Goal: Check status: Check status

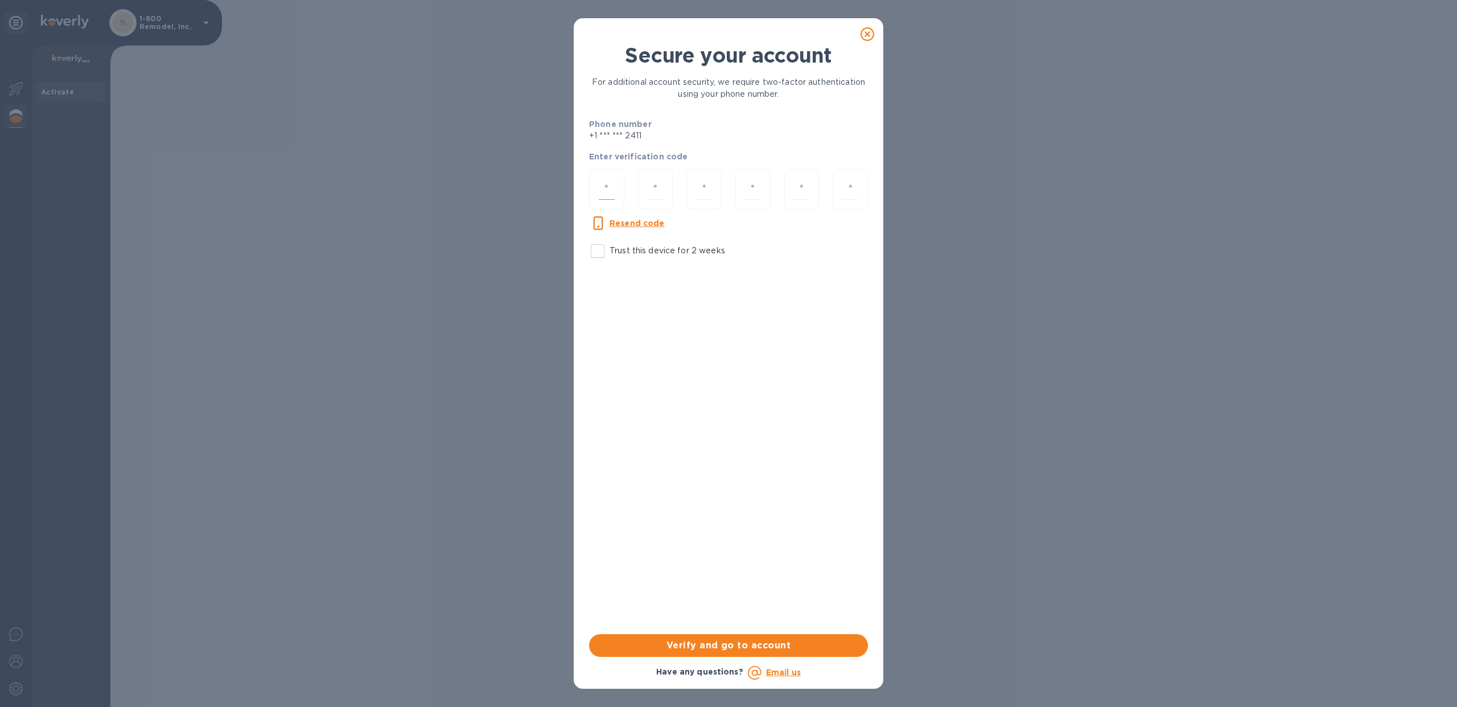
click at [611, 184] on input "number" at bounding box center [607, 189] width 16 height 21
type input "8"
type input "4"
type input "1"
type input "0"
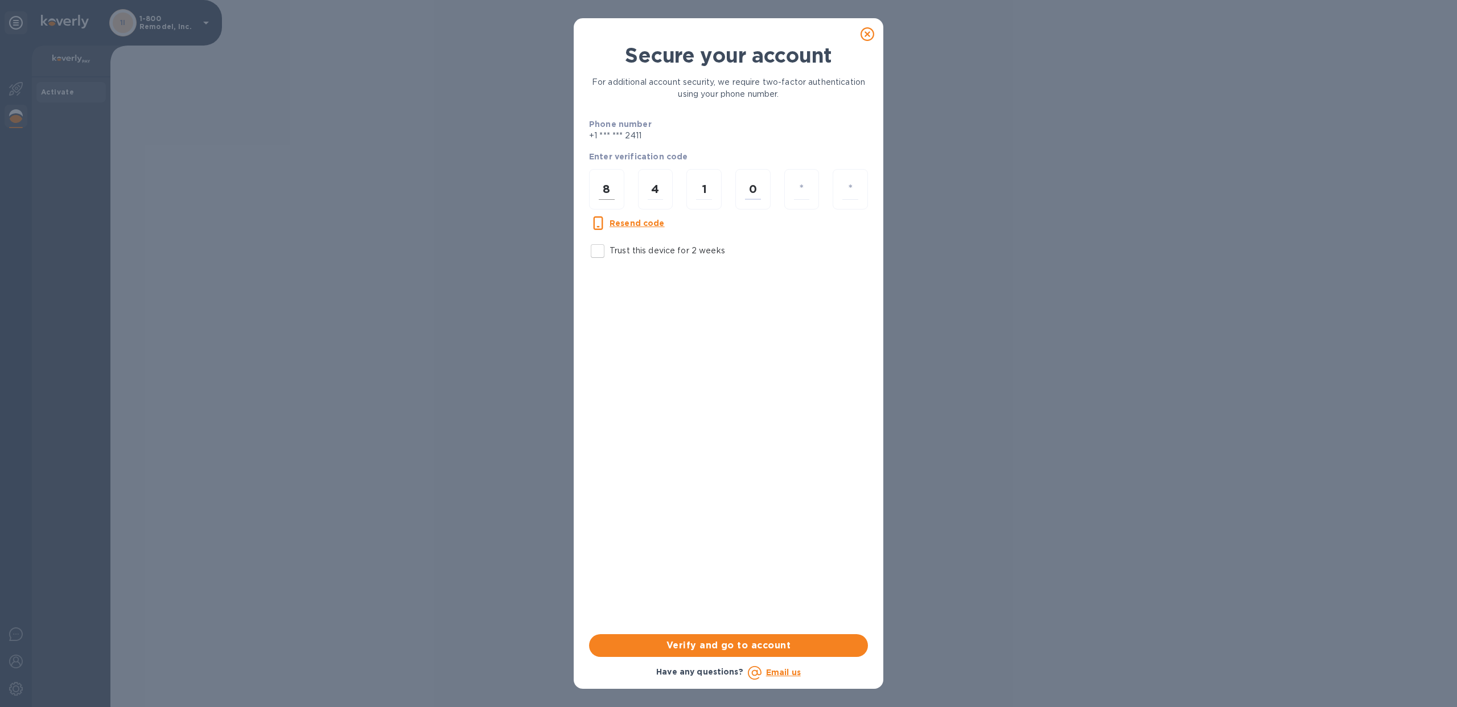
type input "4"
type input "8"
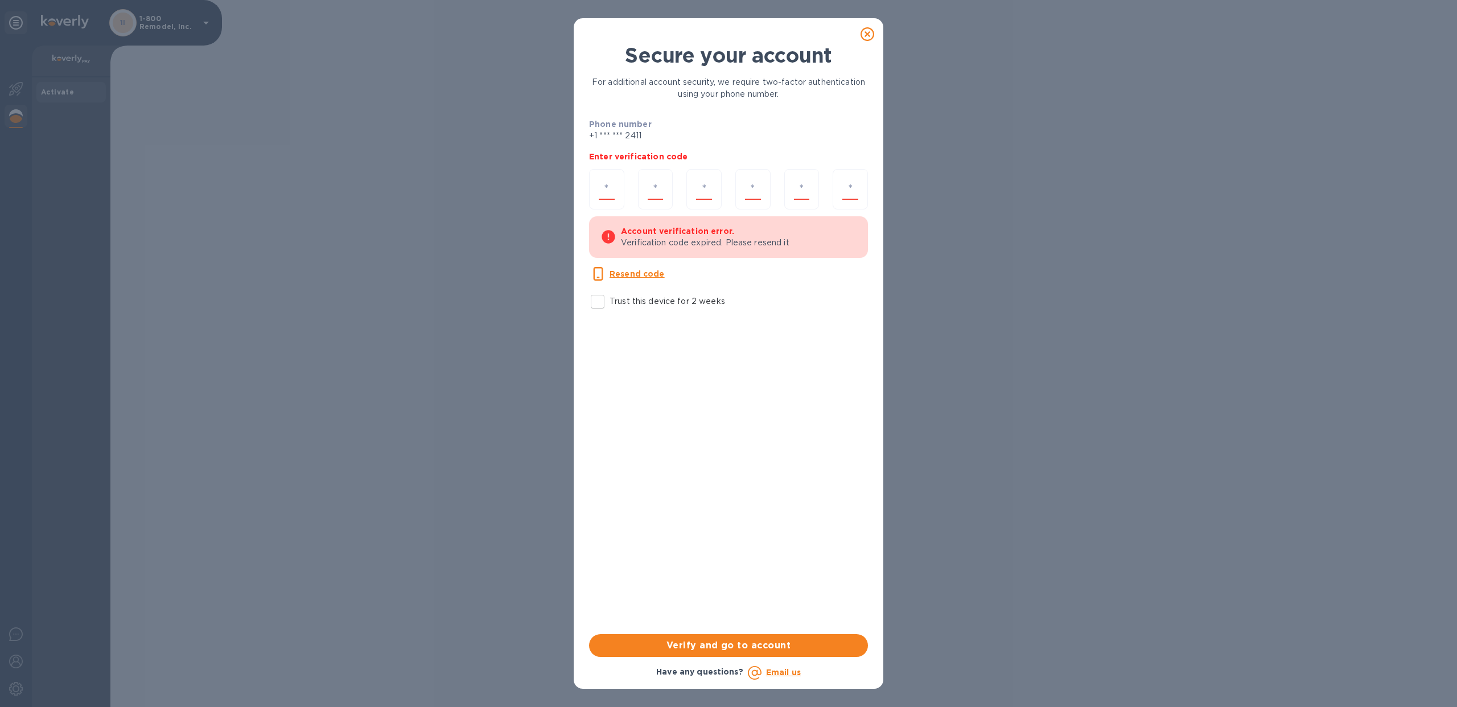
click at [629, 265] on div "Resend code" at bounding box center [626, 273] width 85 height 23
click at [631, 270] on u "Resend code" at bounding box center [637, 273] width 55 height 9
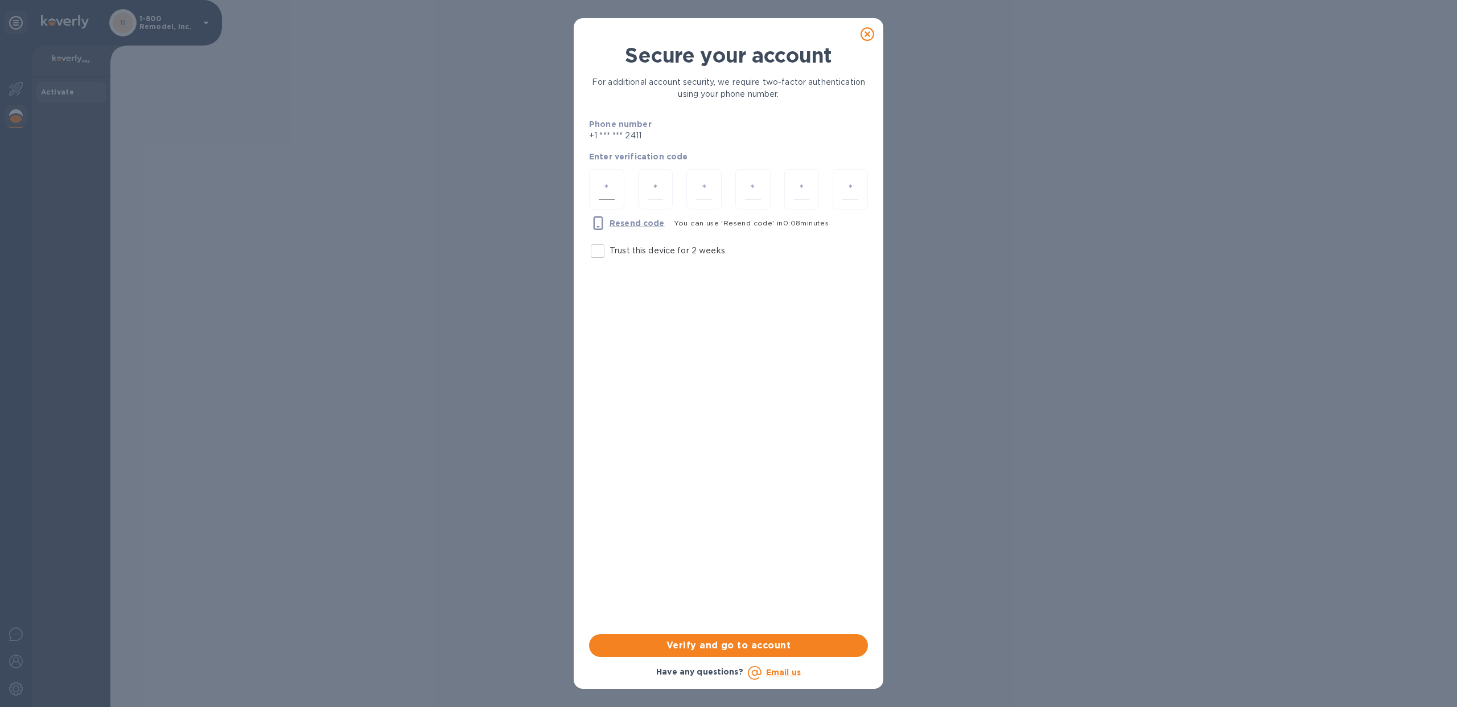
click at [599, 197] on input "number" at bounding box center [607, 189] width 16 height 21
type input "8"
type input "6"
type input "4"
type input "6"
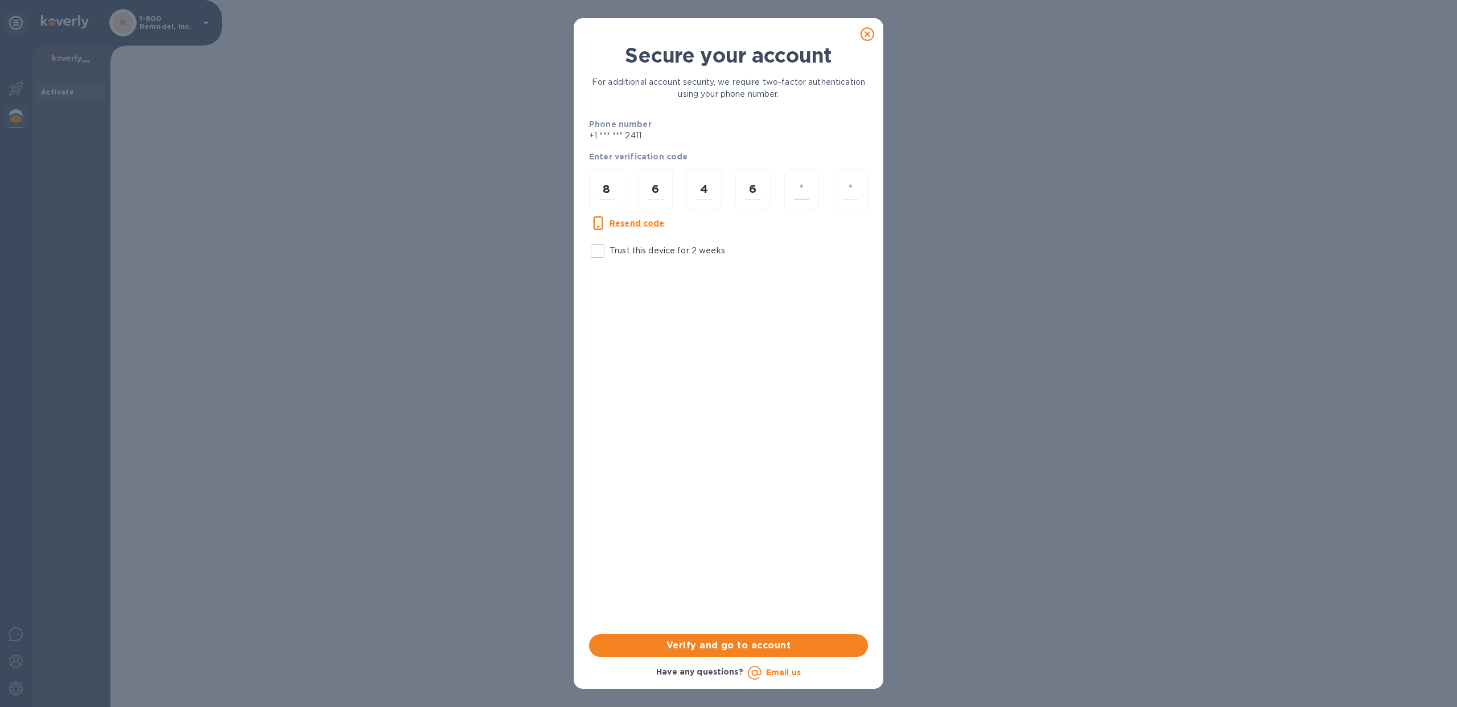
type input "6"
type input "3"
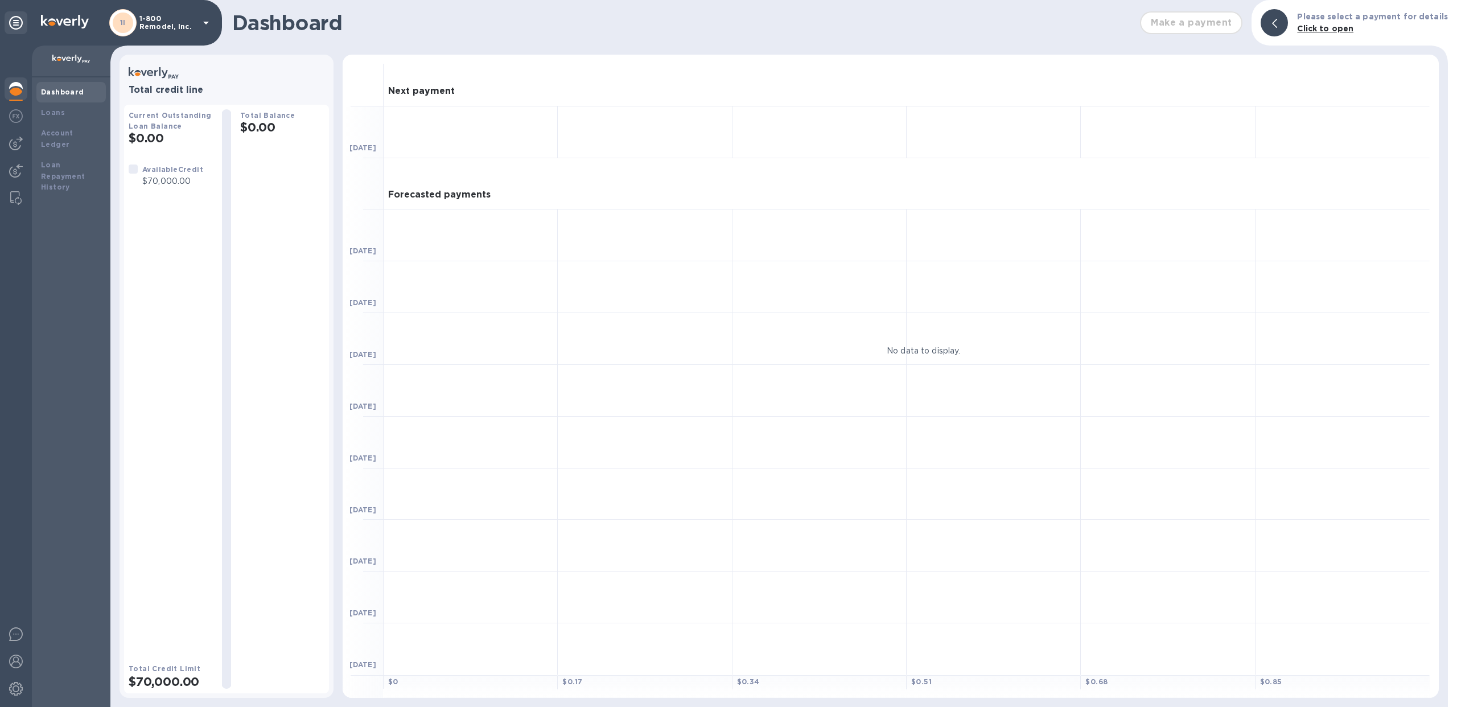
click at [158, 24] on p "1-800 Remodel, Inc." at bounding box center [167, 23] width 57 height 16
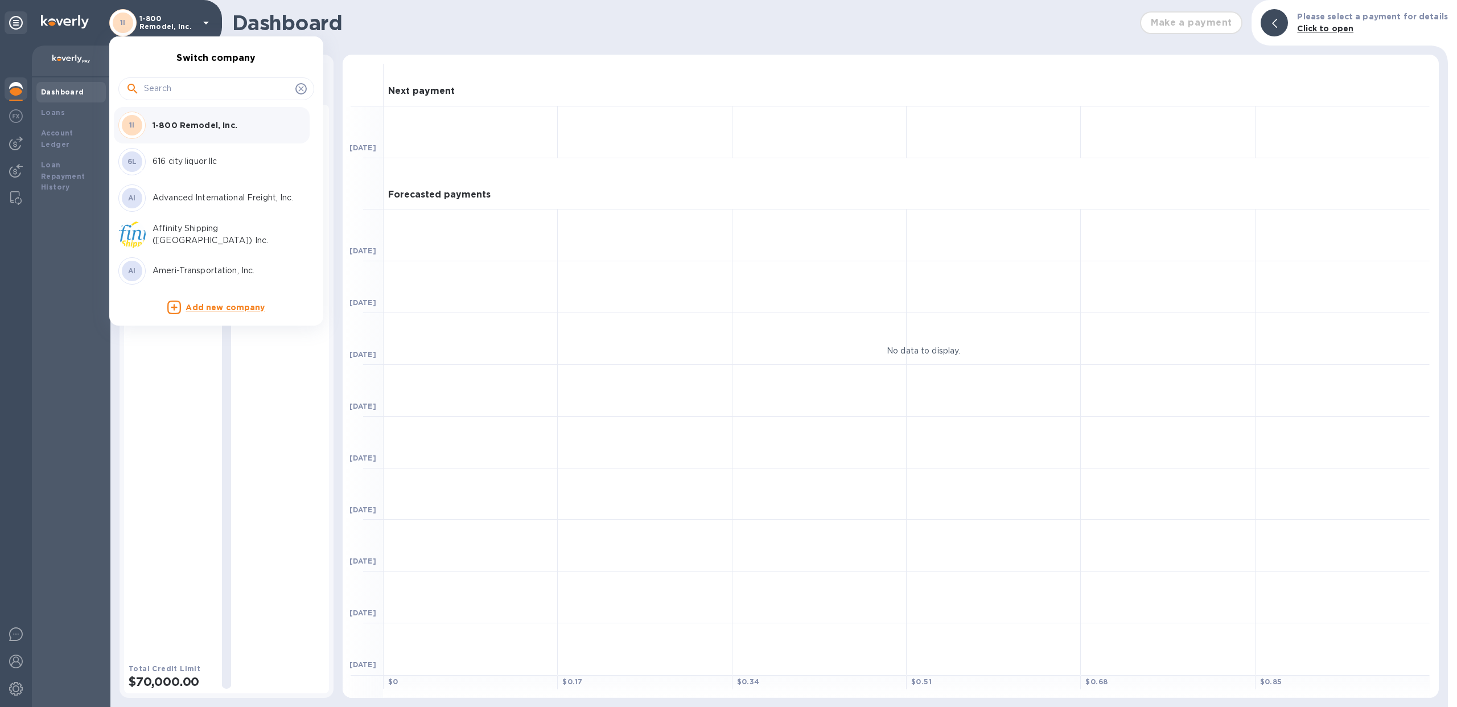
click at [170, 85] on input "text" at bounding box center [217, 88] width 147 height 17
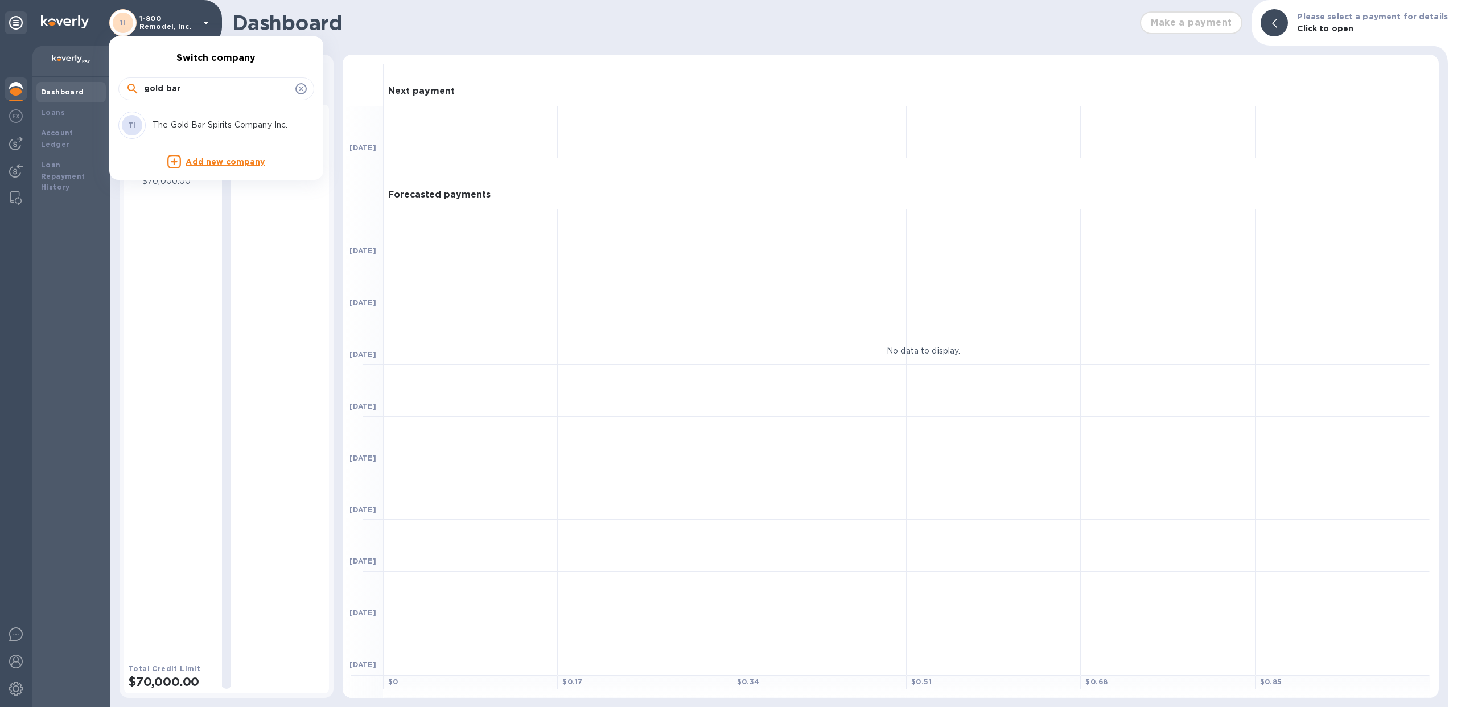
type input "gold bar"
click at [162, 120] on p "The Gold Bar Spirits Company Inc." at bounding box center [224, 125] width 143 height 12
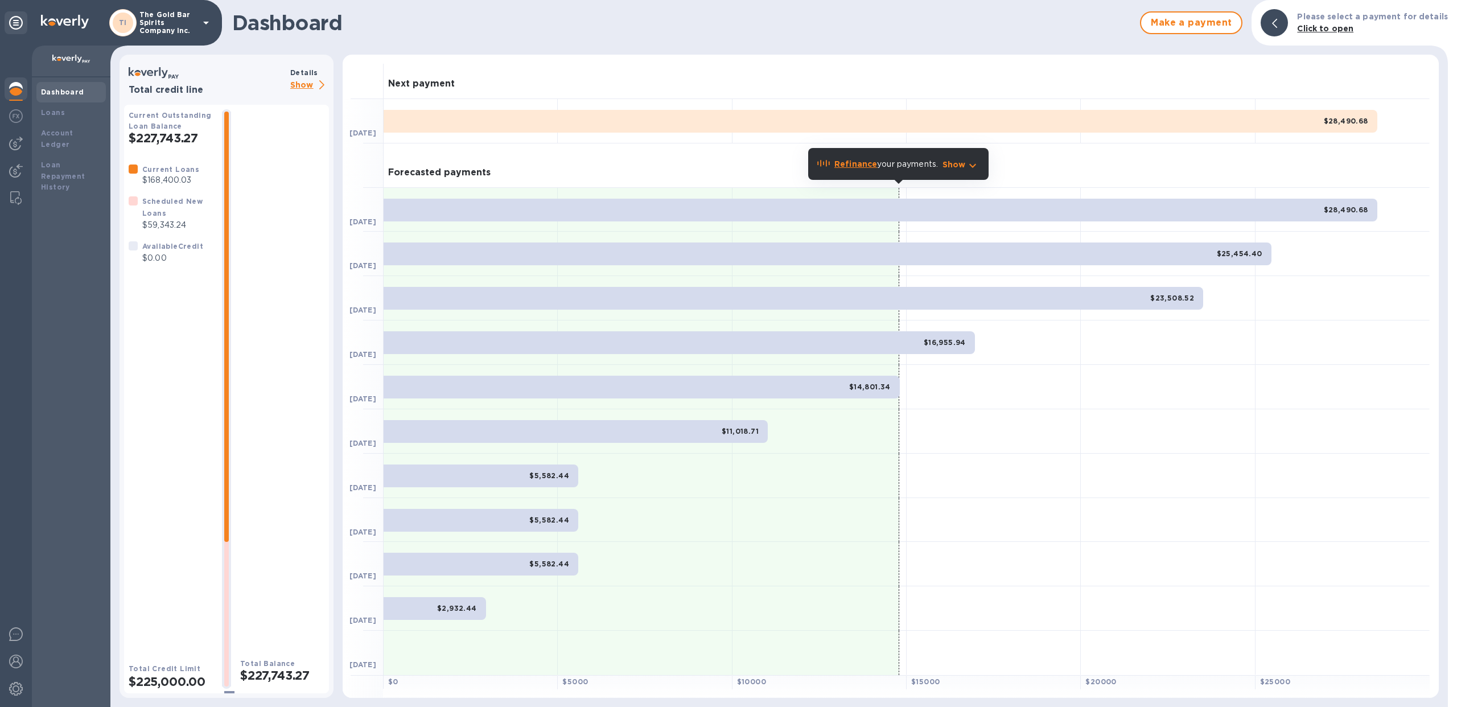
click at [297, 84] on p "Show" at bounding box center [309, 86] width 39 height 14
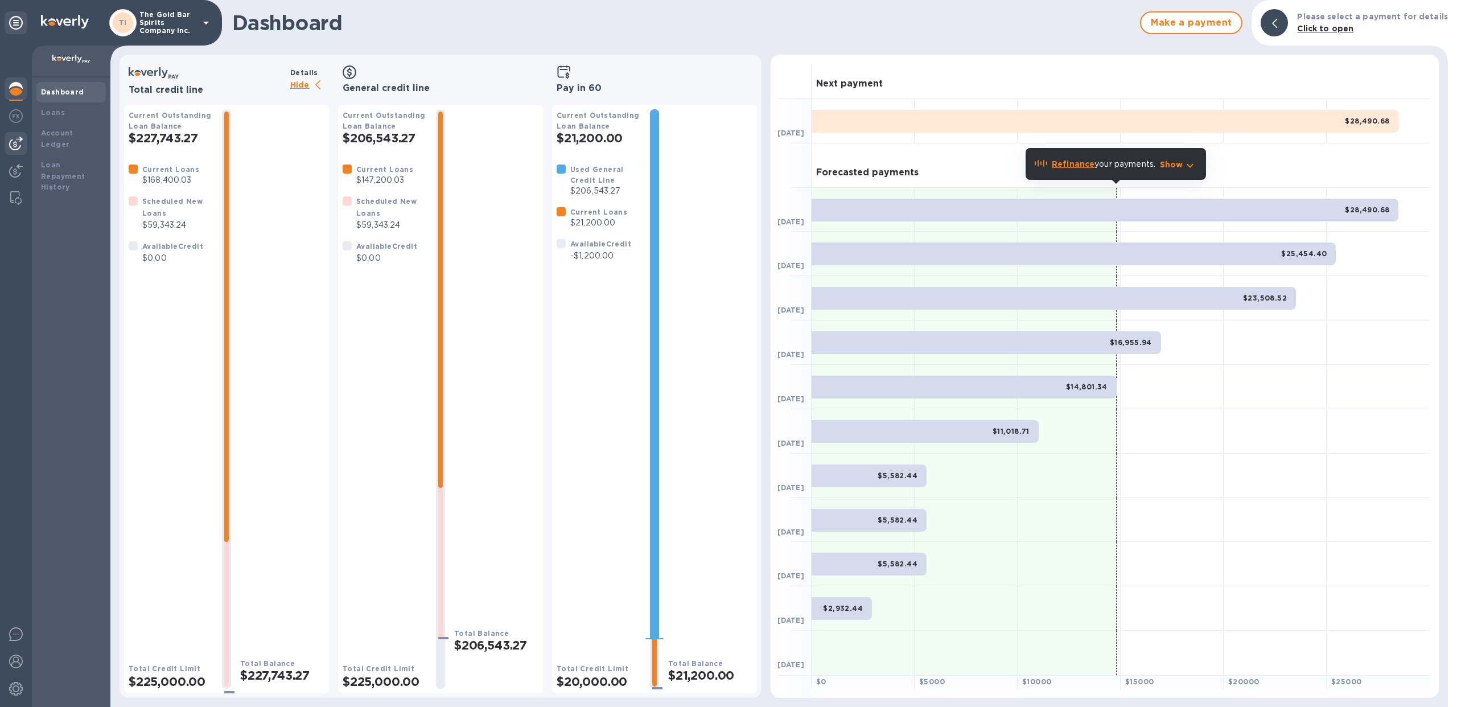
click at [22, 141] on img at bounding box center [16, 144] width 14 height 14
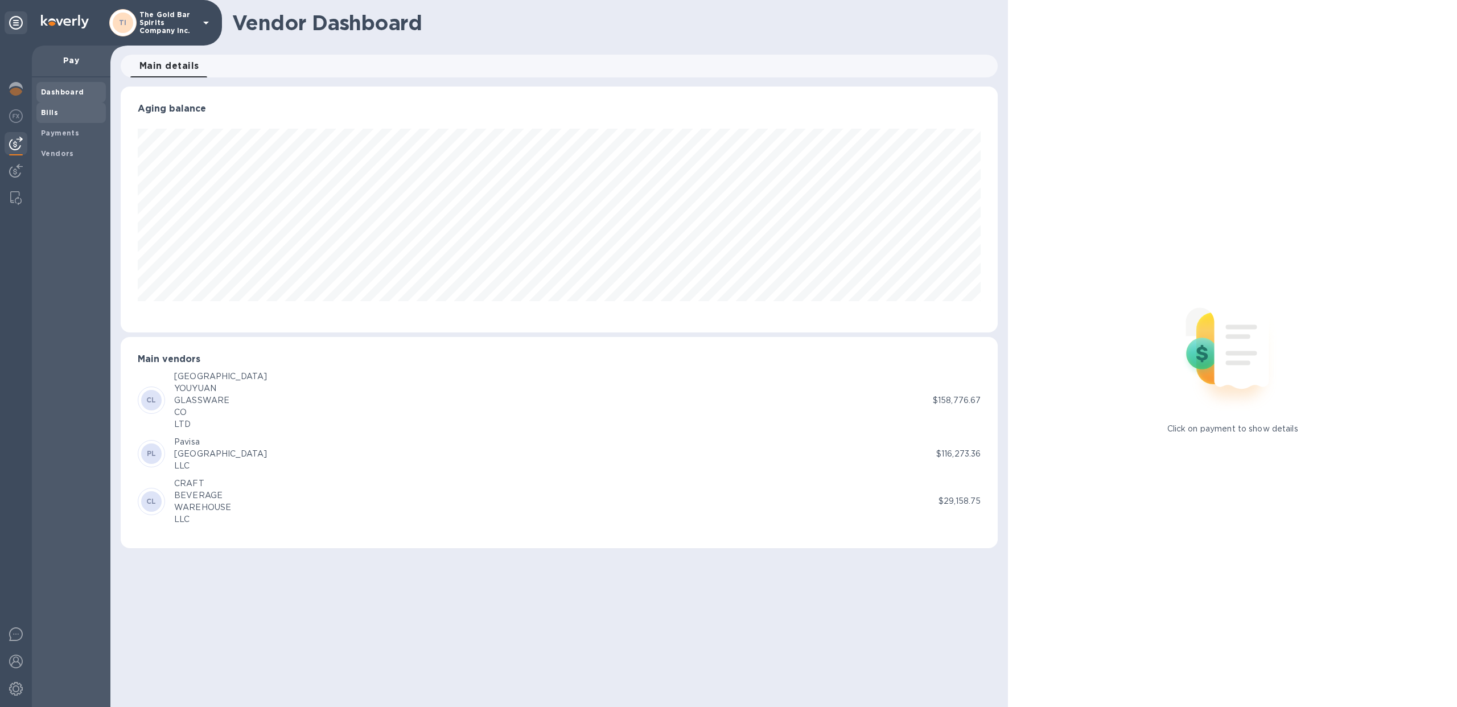
click at [63, 114] on span "Bills" at bounding box center [71, 112] width 60 height 11
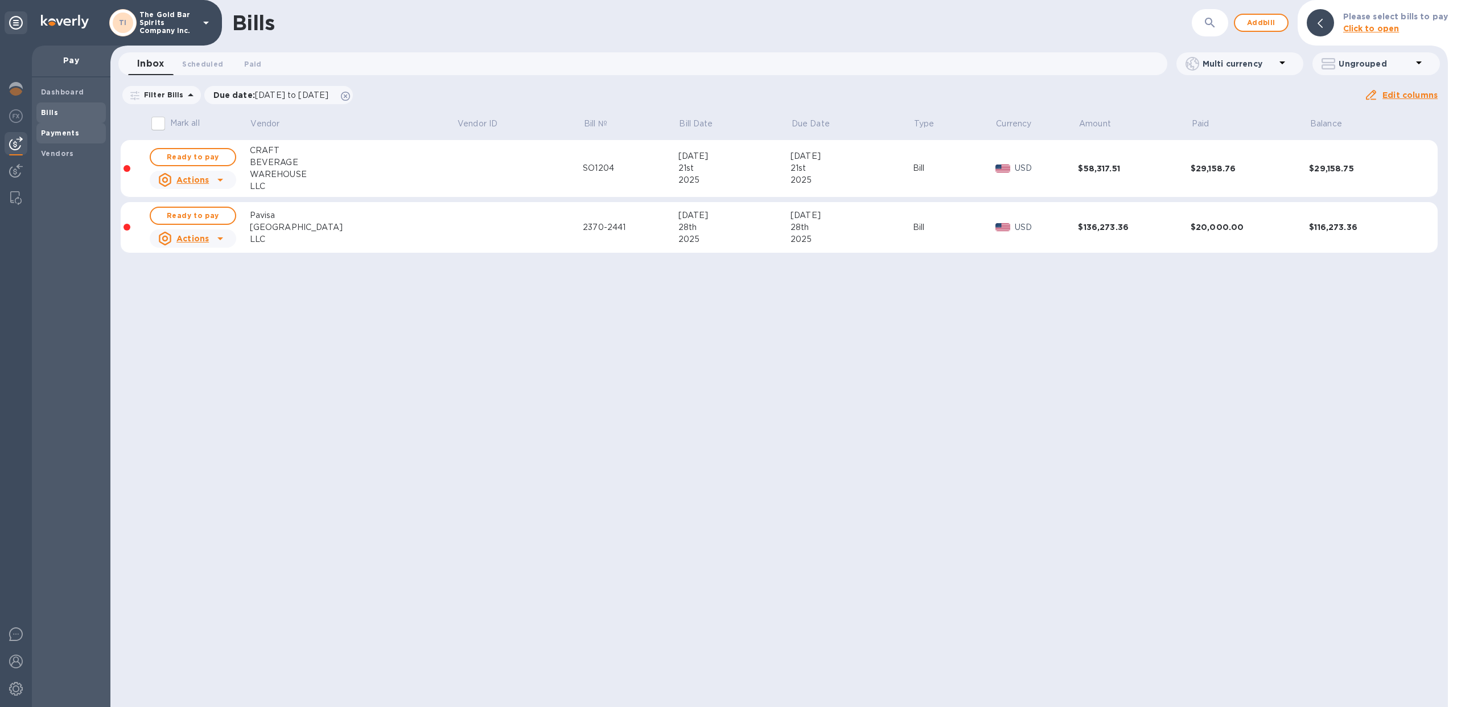
click at [73, 137] on b "Payments" at bounding box center [60, 133] width 38 height 9
